Goal: Information Seeking & Learning: Understand process/instructions

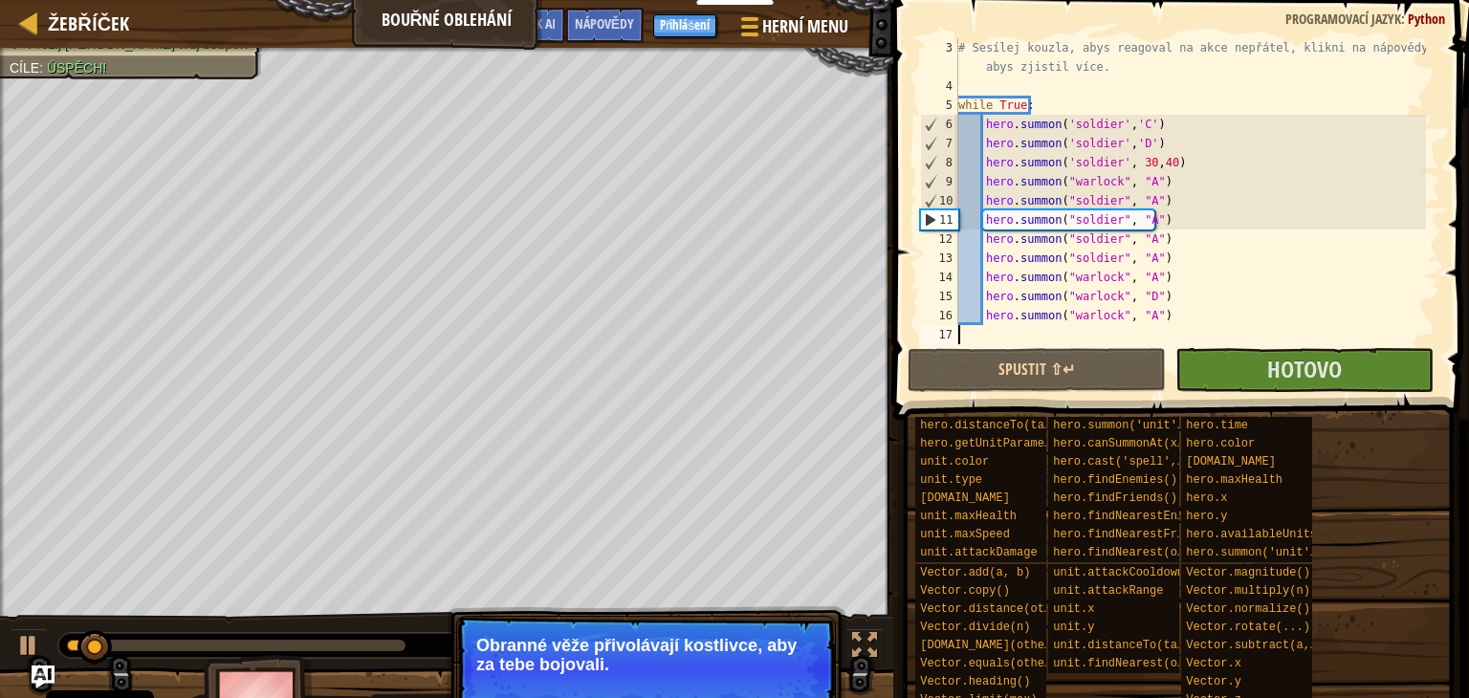
scroll to position [57, 0]
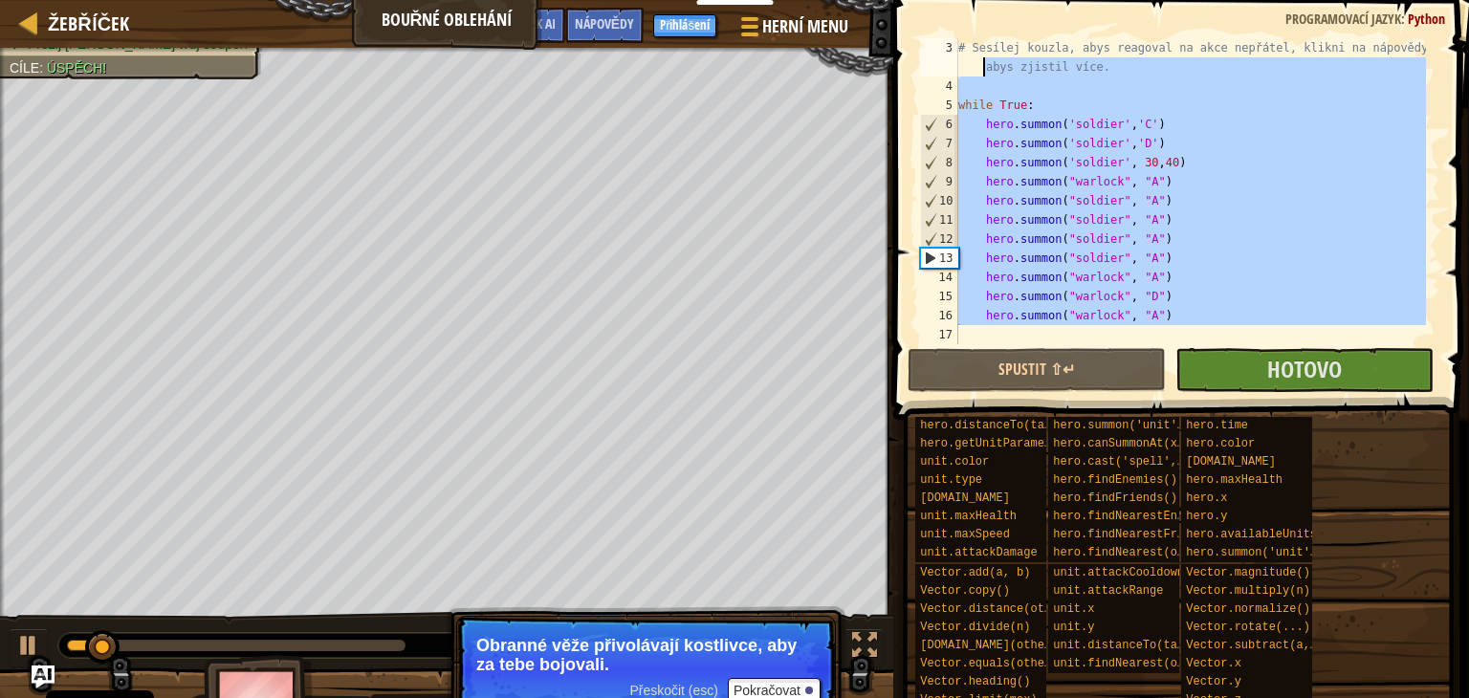
drag, startPoint x: 976, startPoint y: 330, endPoint x: 939, endPoint y: 64, distance: 268.4
click at [939, 64] on div "3 4 5 6 7 8 9 10 11 12 13 14 15 16 17 # Sesílej kouzla, abys reagoval na akce n…" at bounding box center [1178, 191] width 524 height 306
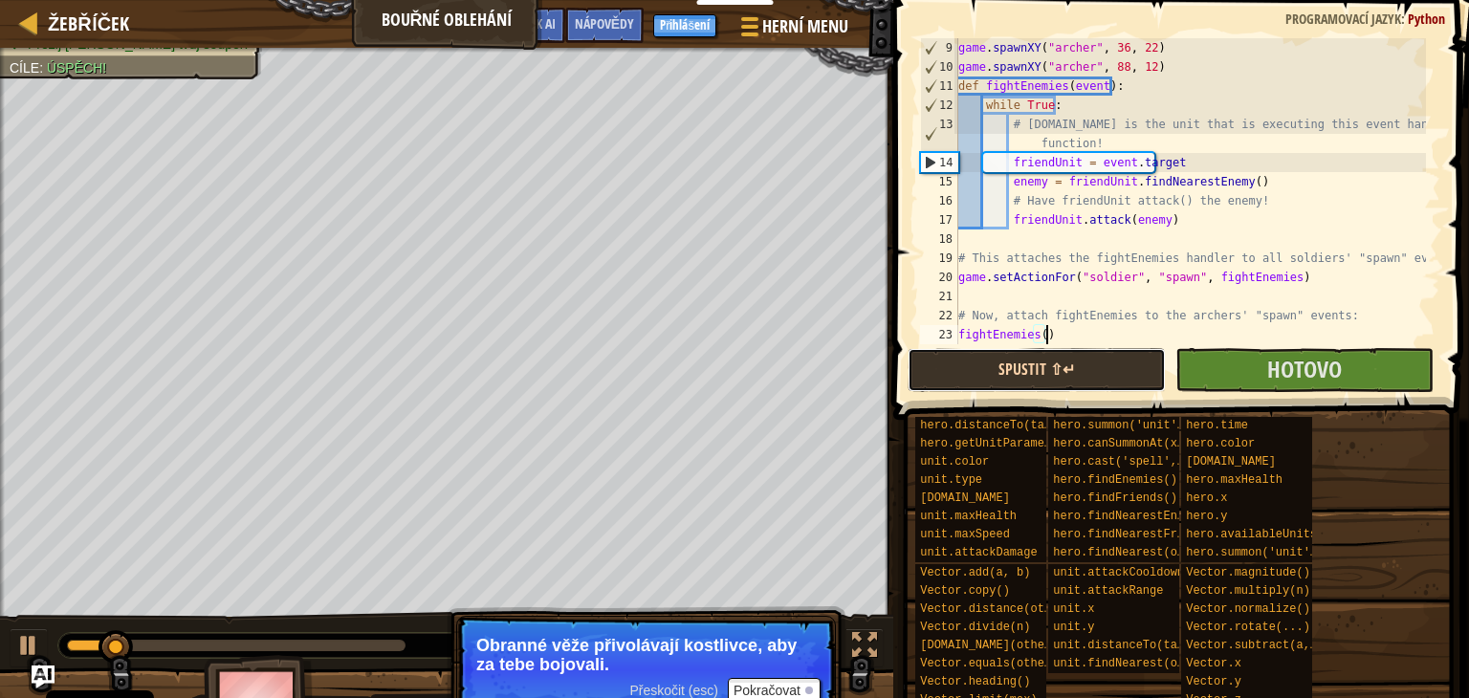
click at [1089, 375] on button "Spustit ⇧↵" at bounding box center [1036, 370] width 258 height 44
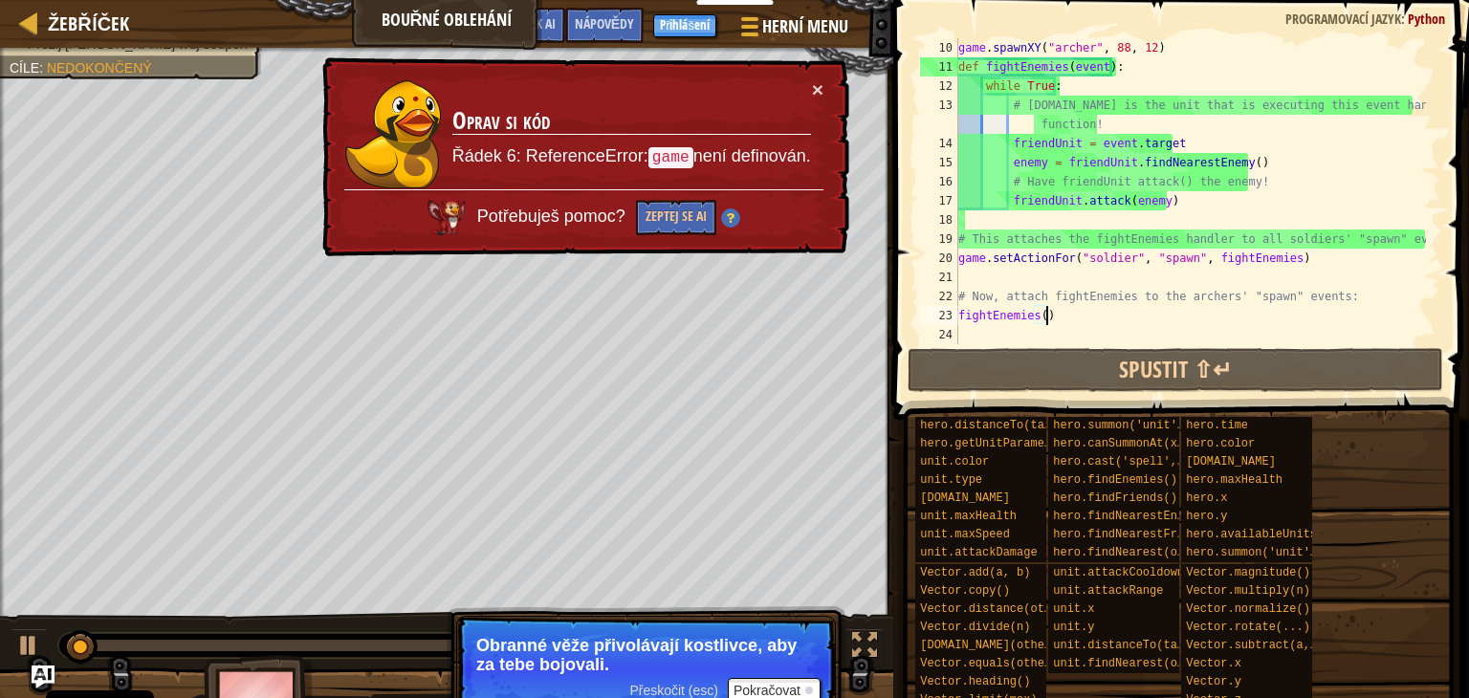
scroll to position [38, 0]
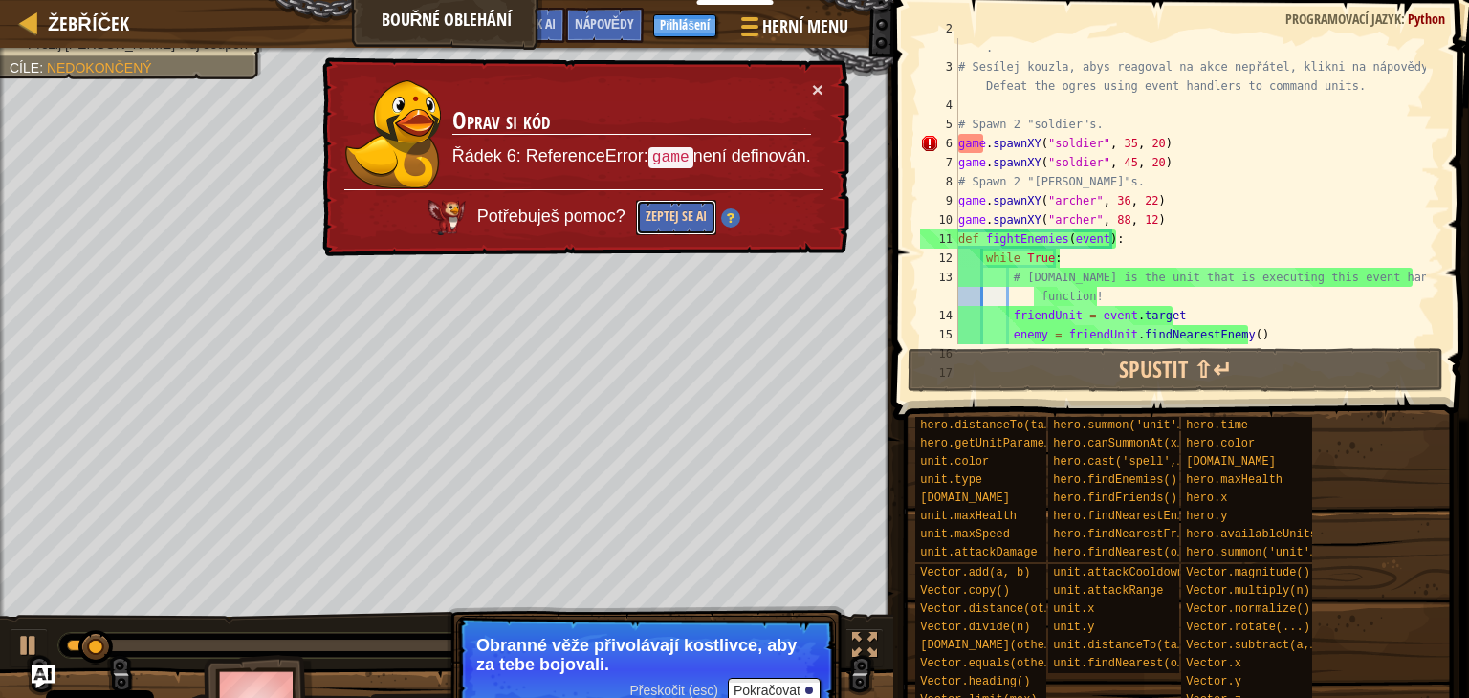
click at [676, 218] on button "Zeptej se AI" at bounding box center [676, 217] width 80 height 35
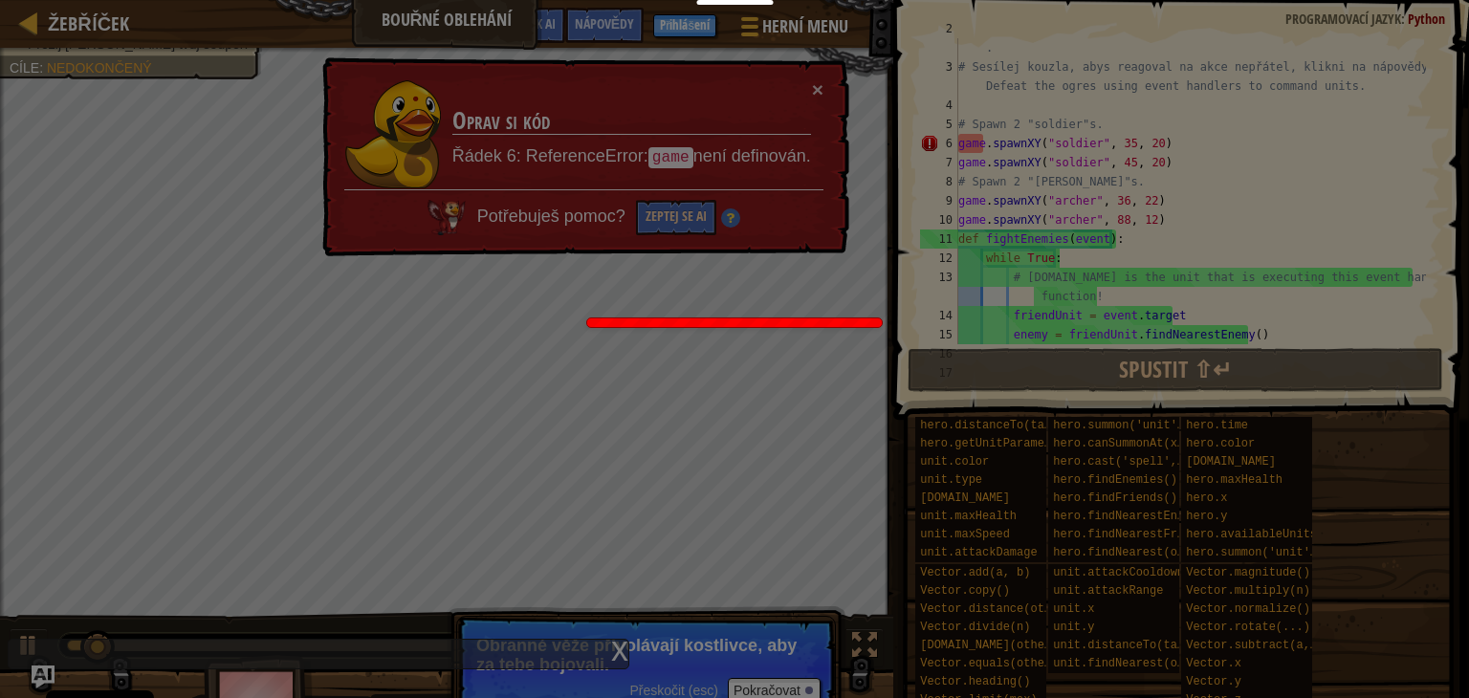
scroll to position [9, 6]
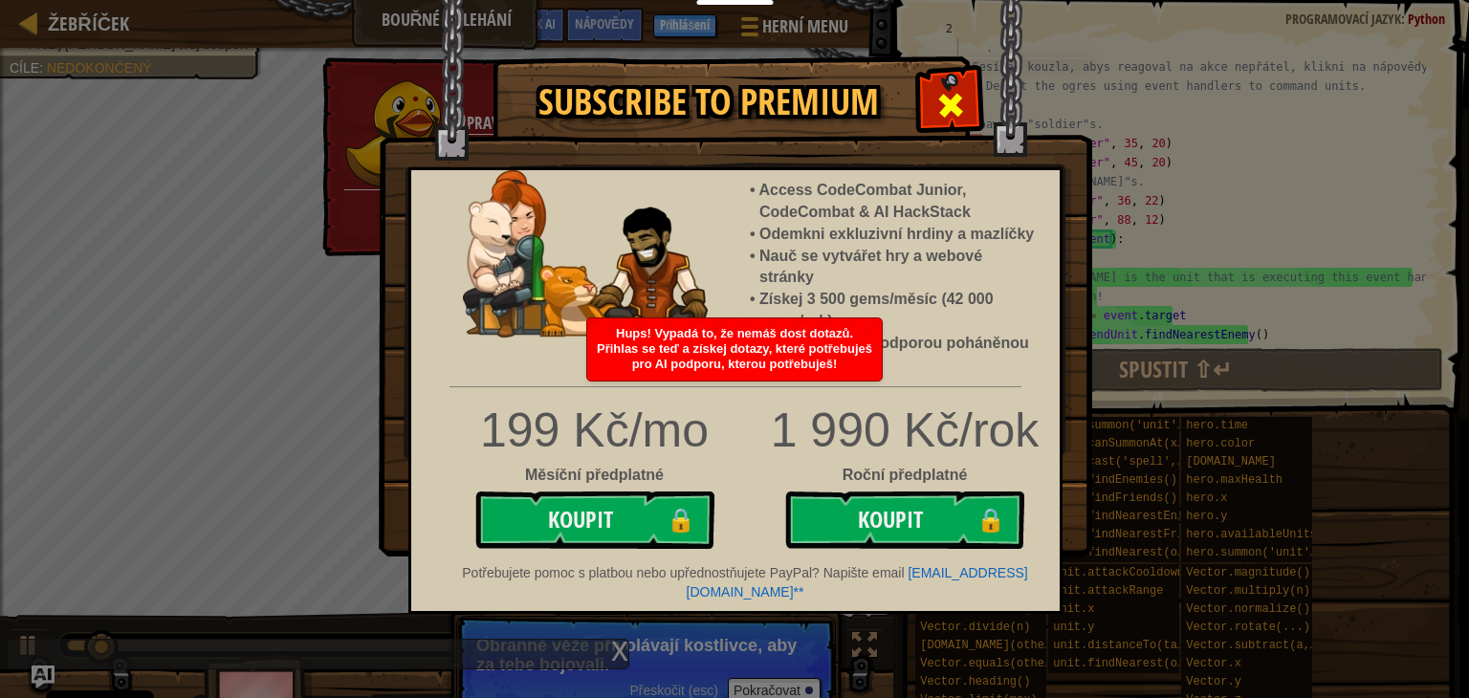
click at [957, 99] on span at bounding box center [950, 105] width 31 height 31
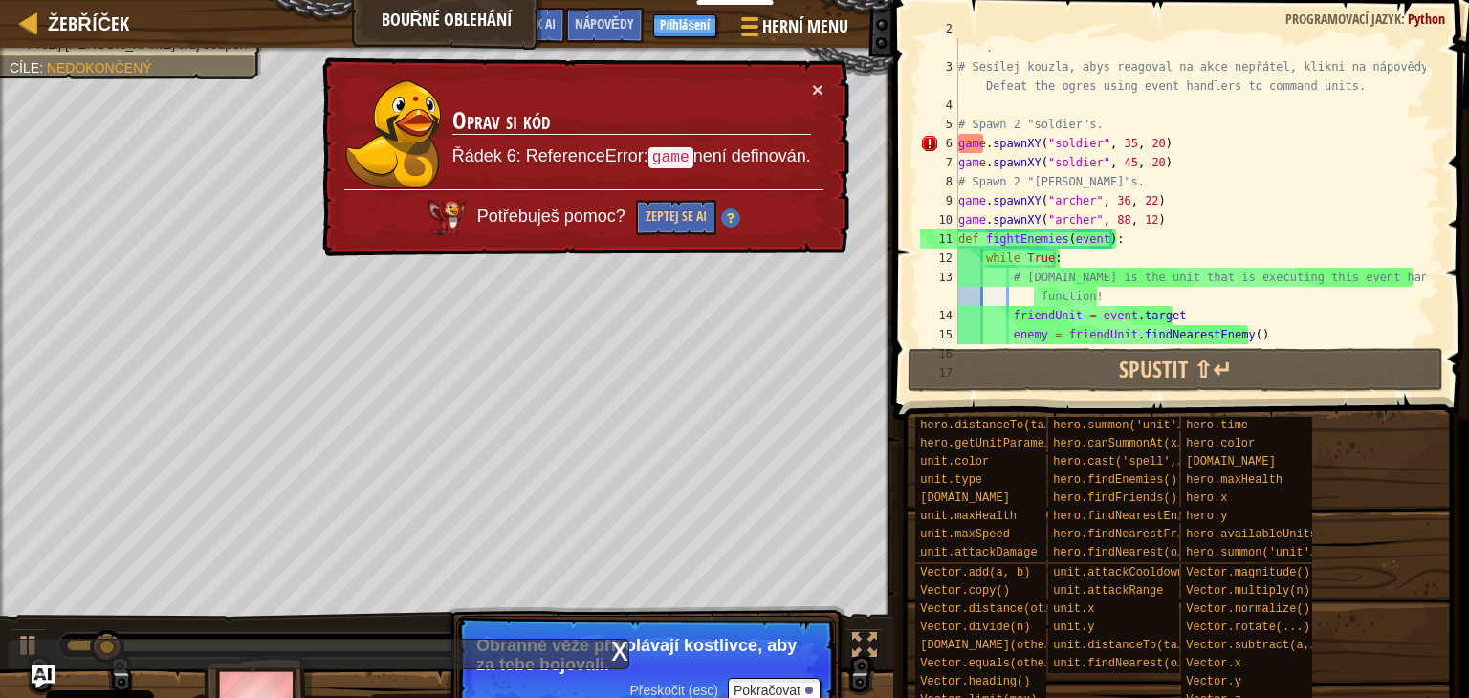
click at [983, 142] on div "# Můžeš spawnovat jednotky různých typů pro útok na nepřátelskou základnu . # S…" at bounding box center [1189, 200] width 471 height 363
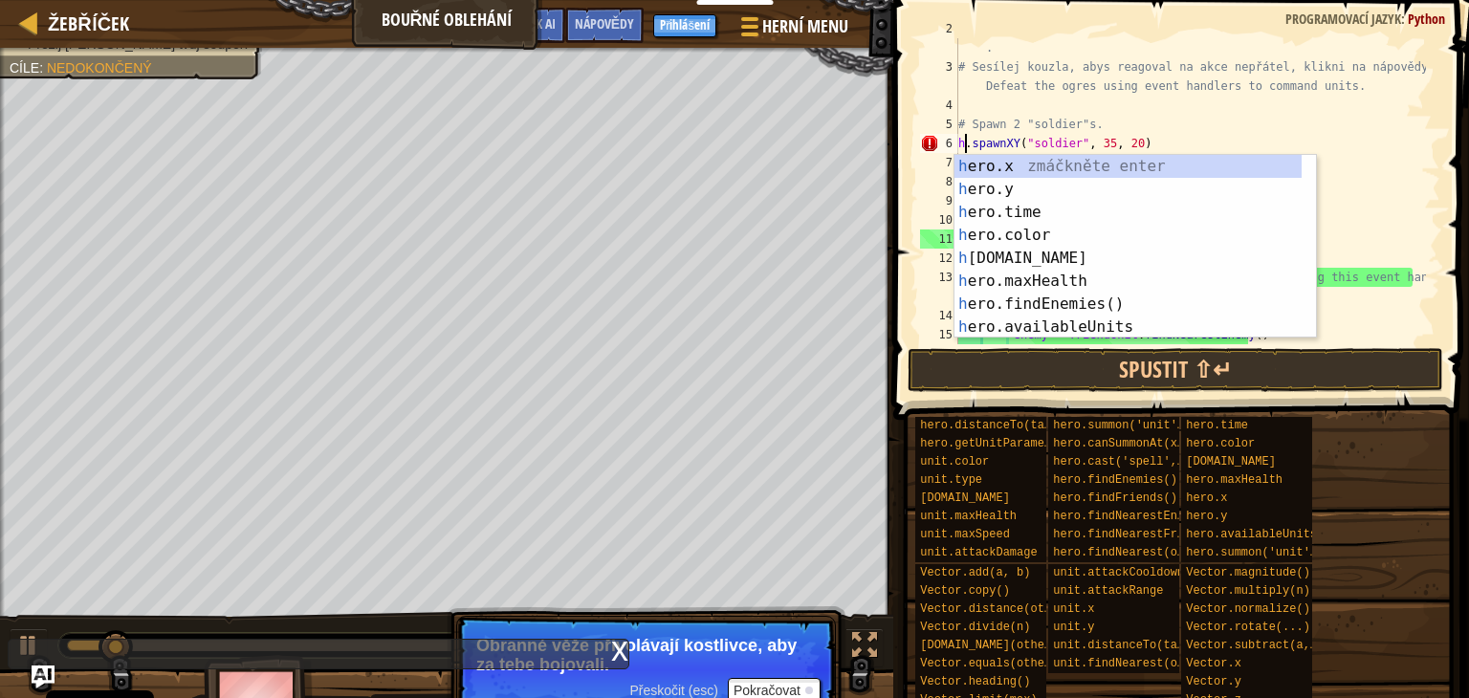
scroll to position [9, 1]
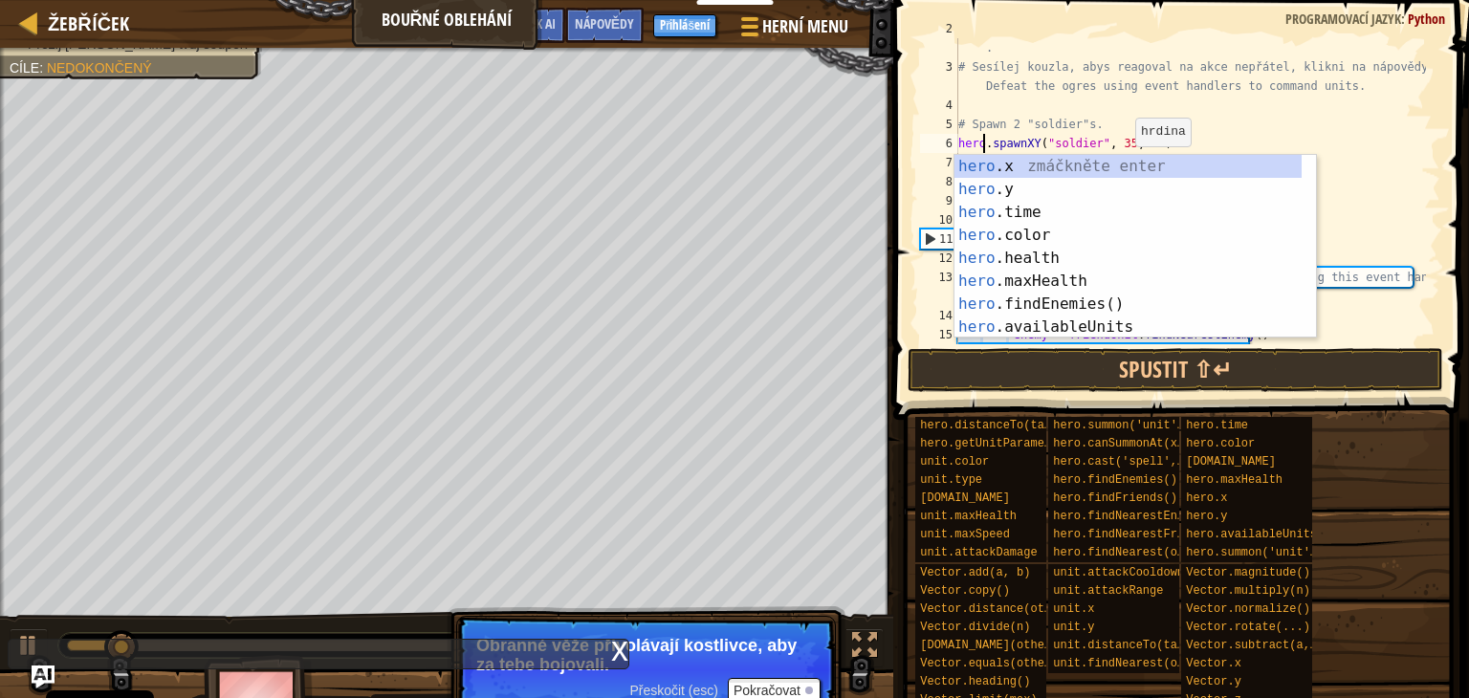
click at [1124, 146] on div "# Můžeš spawnovat jednotky různých typů pro útok na nepřátelskou základnu . # S…" at bounding box center [1189, 200] width 471 height 363
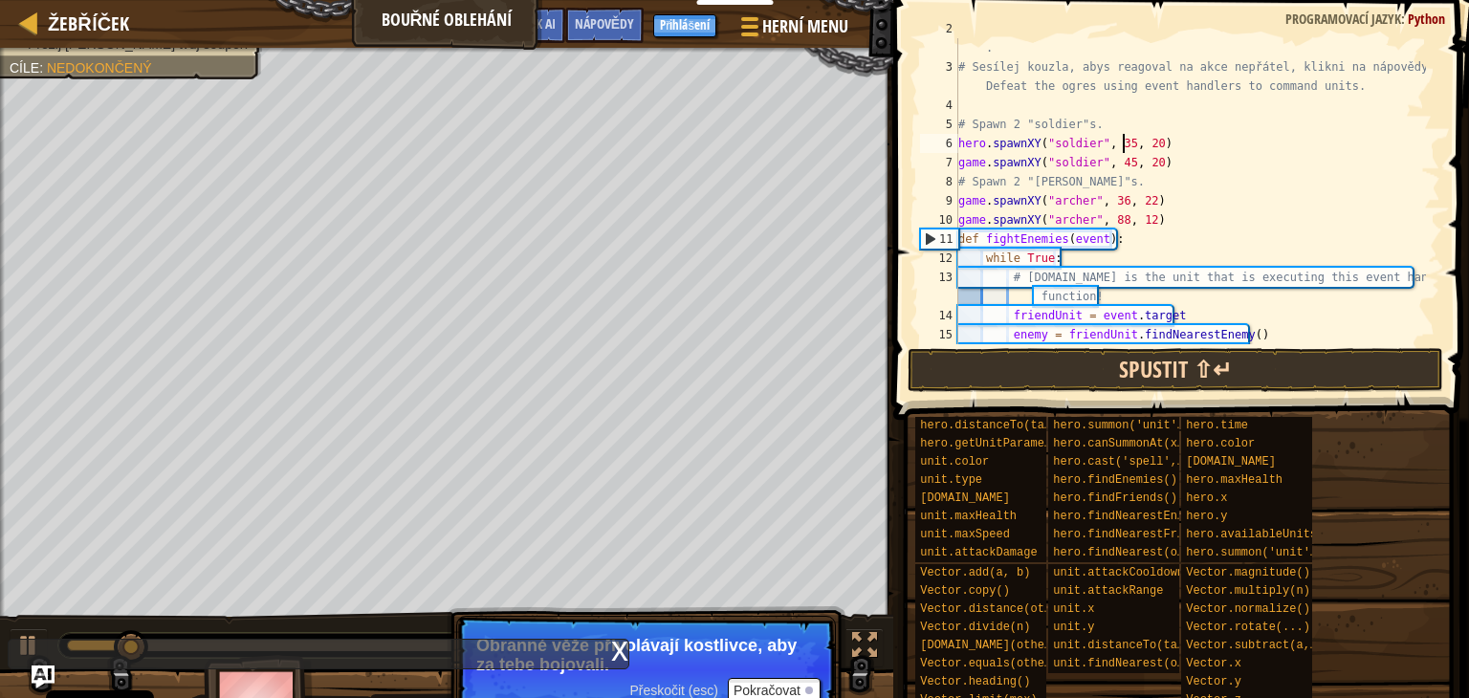
type textarea "hero.spawnXY("soldier", 35, 20)"
click at [1113, 372] on button "Spustit ⇧↵" at bounding box center [1175, 370] width 536 height 44
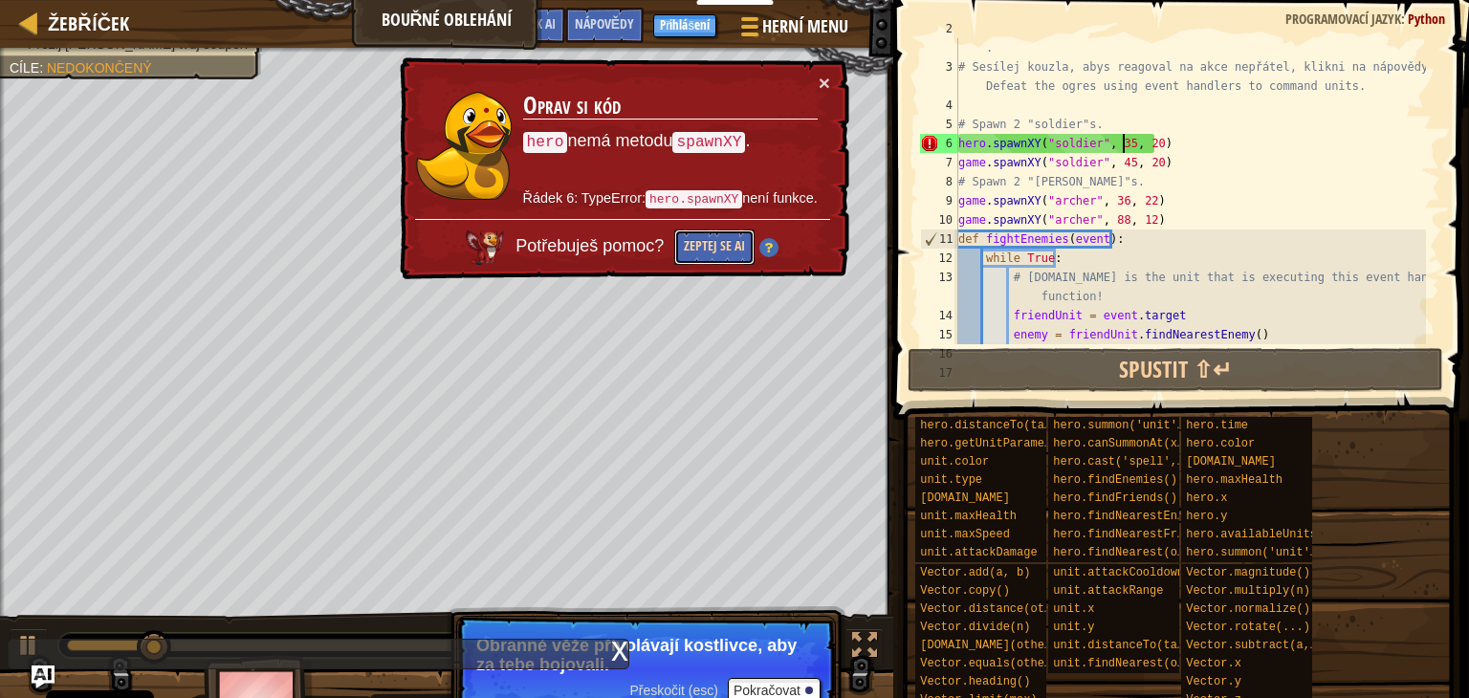
click at [711, 253] on button "Zeptej se AI" at bounding box center [714, 246] width 80 height 35
